Goal: Task Accomplishment & Management: Use online tool/utility

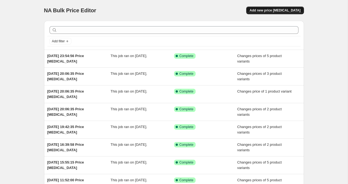
click at [289, 8] on span "Add new price [MEDICAL_DATA]" at bounding box center [275, 10] width 51 height 4
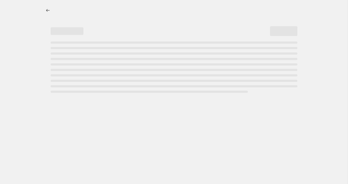
select select "percentage"
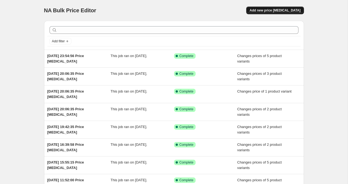
click at [285, 11] on span "Add new price [MEDICAL_DATA]" at bounding box center [275, 10] width 51 height 4
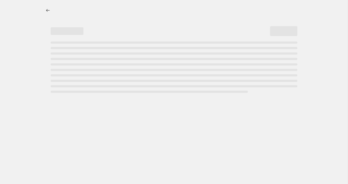
select select "percentage"
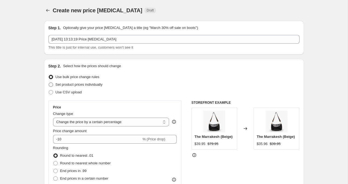
click at [52, 85] on span at bounding box center [51, 85] width 4 height 4
click at [49, 83] on input "Set product prices individually" at bounding box center [49, 83] width 0 height 0
radio input "true"
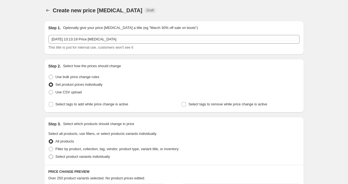
click at [51, 161] on label "Select product variants individually" at bounding box center [79, 157] width 62 height 8
click at [49, 155] on input "Select product variants individually" at bounding box center [49, 155] width 0 height 0
radio input "true"
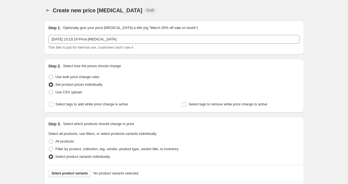
click at [62, 172] on span "Select product variants" at bounding box center [70, 174] width 36 height 4
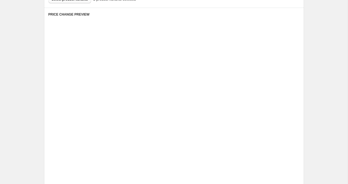
scroll to position [223, 0]
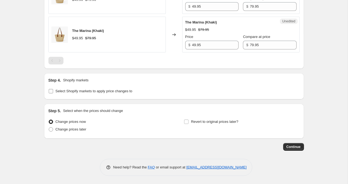
click at [51, 89] on span at bounding box center [50, 91] width 5 height 5
click at [51, 89] on input "Select Shopify markets to apply price changes to" at bounding box center [51, 91] width 4 height 4
checkbox input "true"
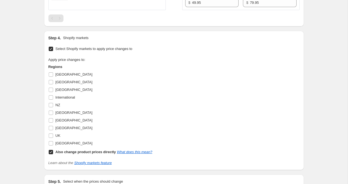
scroll to position [267, 0]
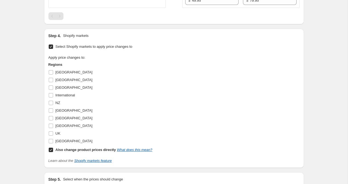
click at [50, 150] on input "Also change product prices directly What does this mean?" at bounding box center [51, 150] width 4 height 4
checkbox input "false"
click at [51, 133] on input "UK" at bounding box center [51, 134] width 4 height 4
checkbox input "true"
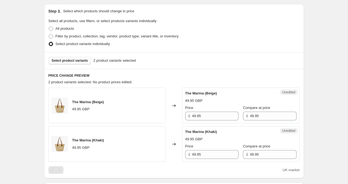
scroll to position [113, 0]
click at [195, 119] on input "49.95" at bounding box center [215, 116] width 47 height 9
click at [194, 117] on input "49.95" at bounding box center [215, 116] width 47 height 9
type input "29.95"
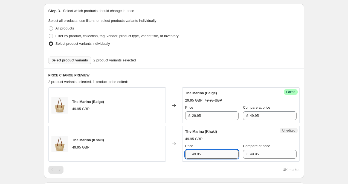
click at [195, 155] on input "49.95" at bounding box center [215, 154] width 47 height 9
type input "29.95"
click at [319, 112] on div "Create new price [MEDICAL_DATA]. This page is ready Create new price [MEDICAL_D…" at bounding box center [174, 147] width 348 height 520
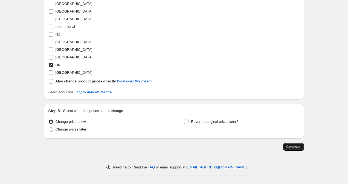
click at [290, 147] on span "Continue" at bounding box center [293, 147] width 14 height 4
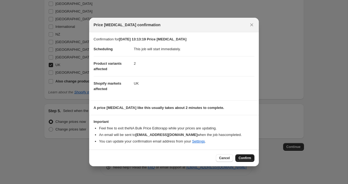
click at [250, 158] on span "Confirm" at bounding box center [245, 158] width 13 height 4
